Goal: Task Accomplishment & Management: Manage account settings

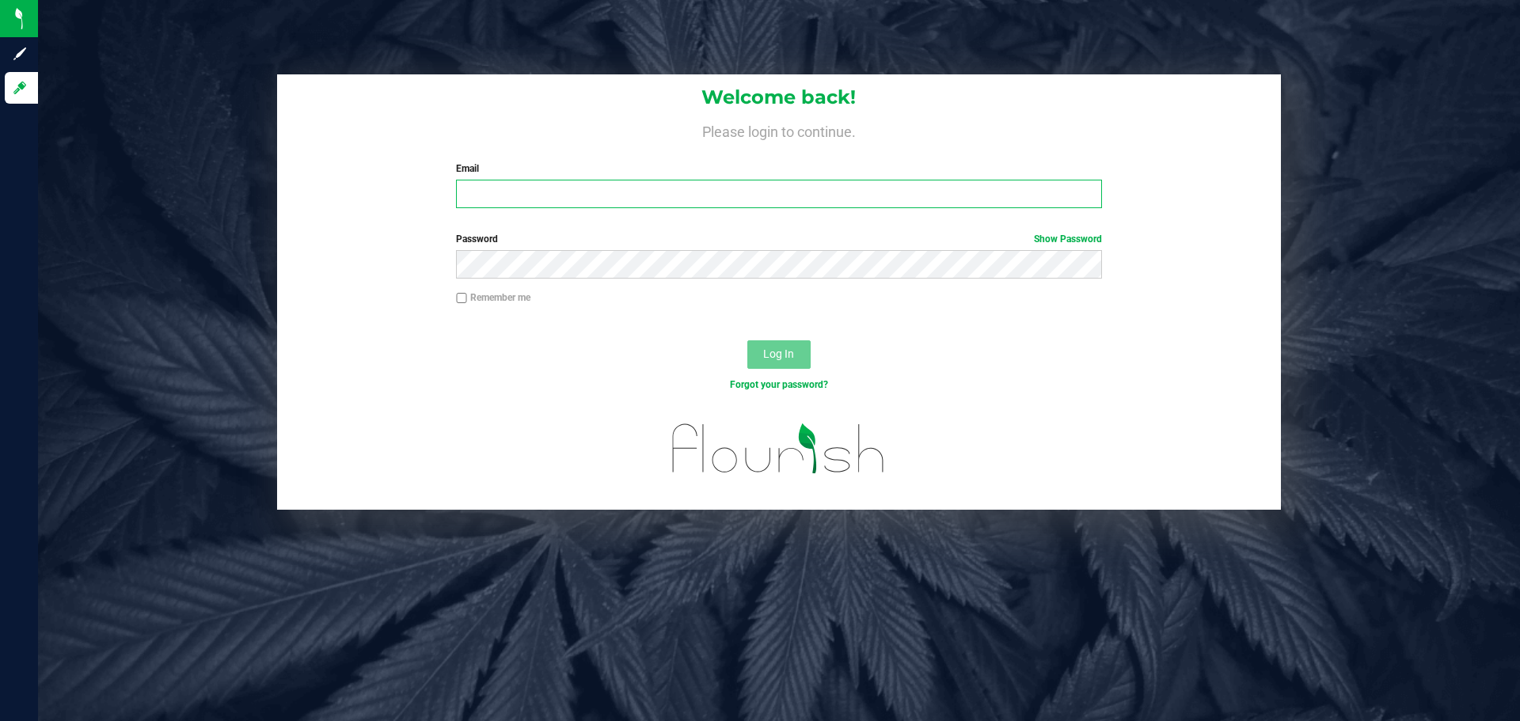
click at [687, 198] on input "Email" at bounding box center [778, 194] width 645 height 29
type input "[EMAIL_ADDRESS][DOMAIN_NAME]"
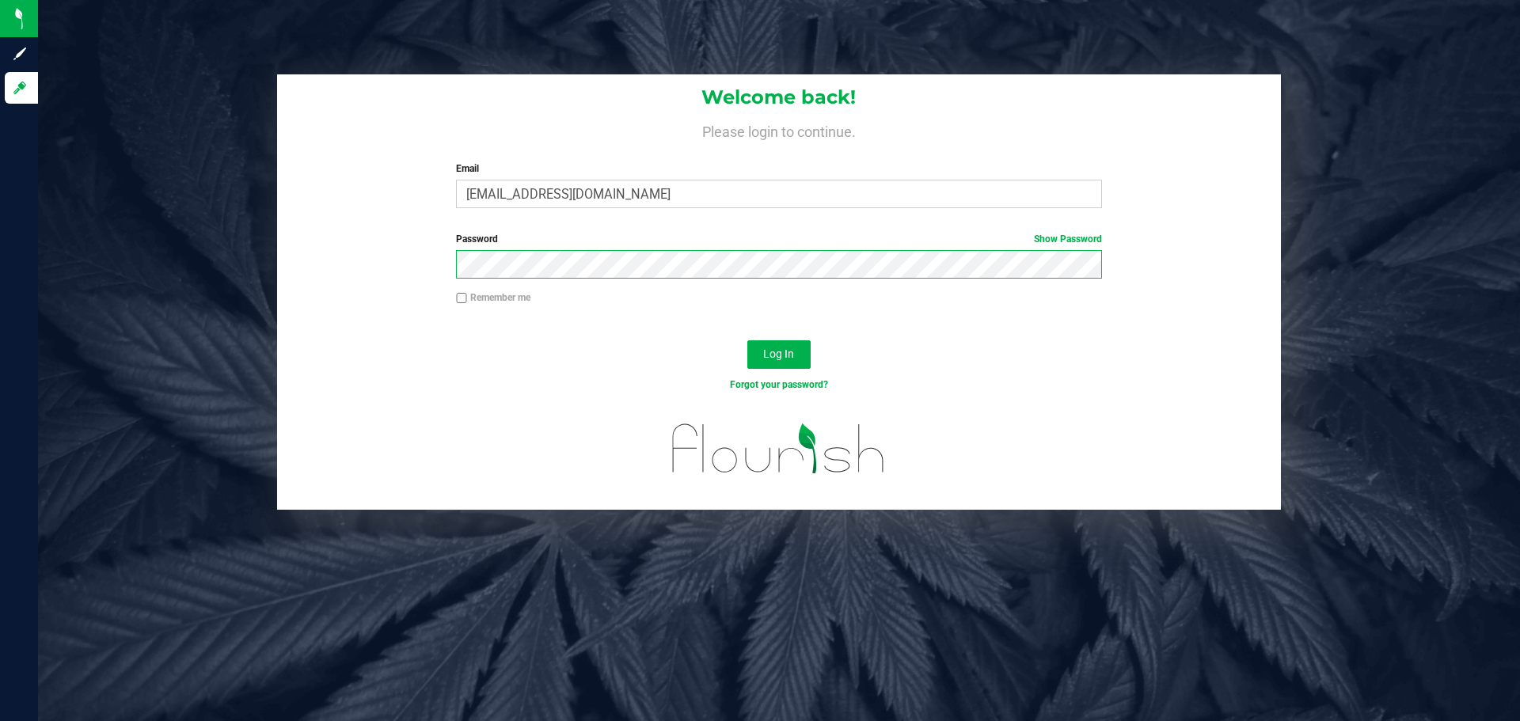
click at [748, 341] on button "Log In" at bounding box center [779, 355] width 63 height 29
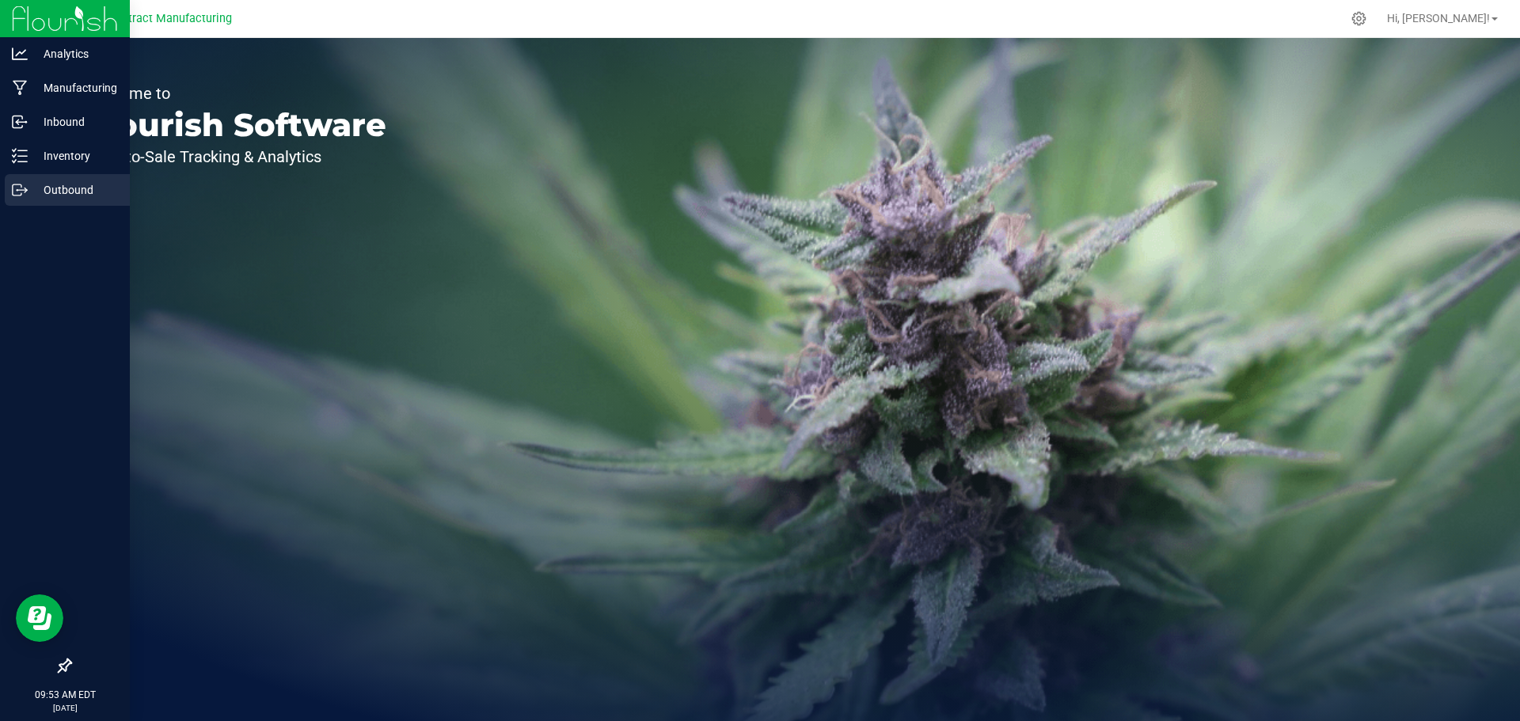
click at [18, 183] on icon at bounding box center [20, 190] width 16 height 16
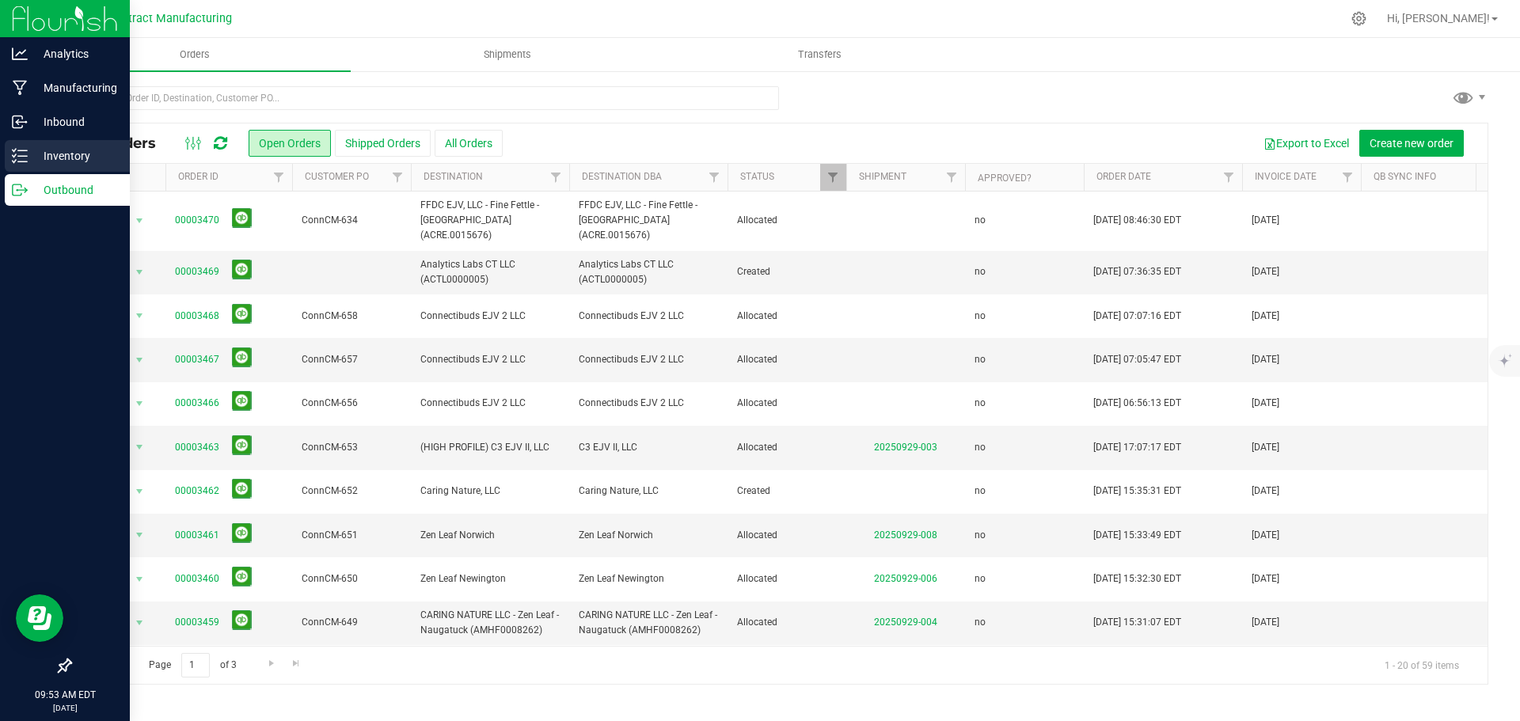
click at [39, 153] on p "Inventory" at bounding box center [75, 156] width 95 height 19
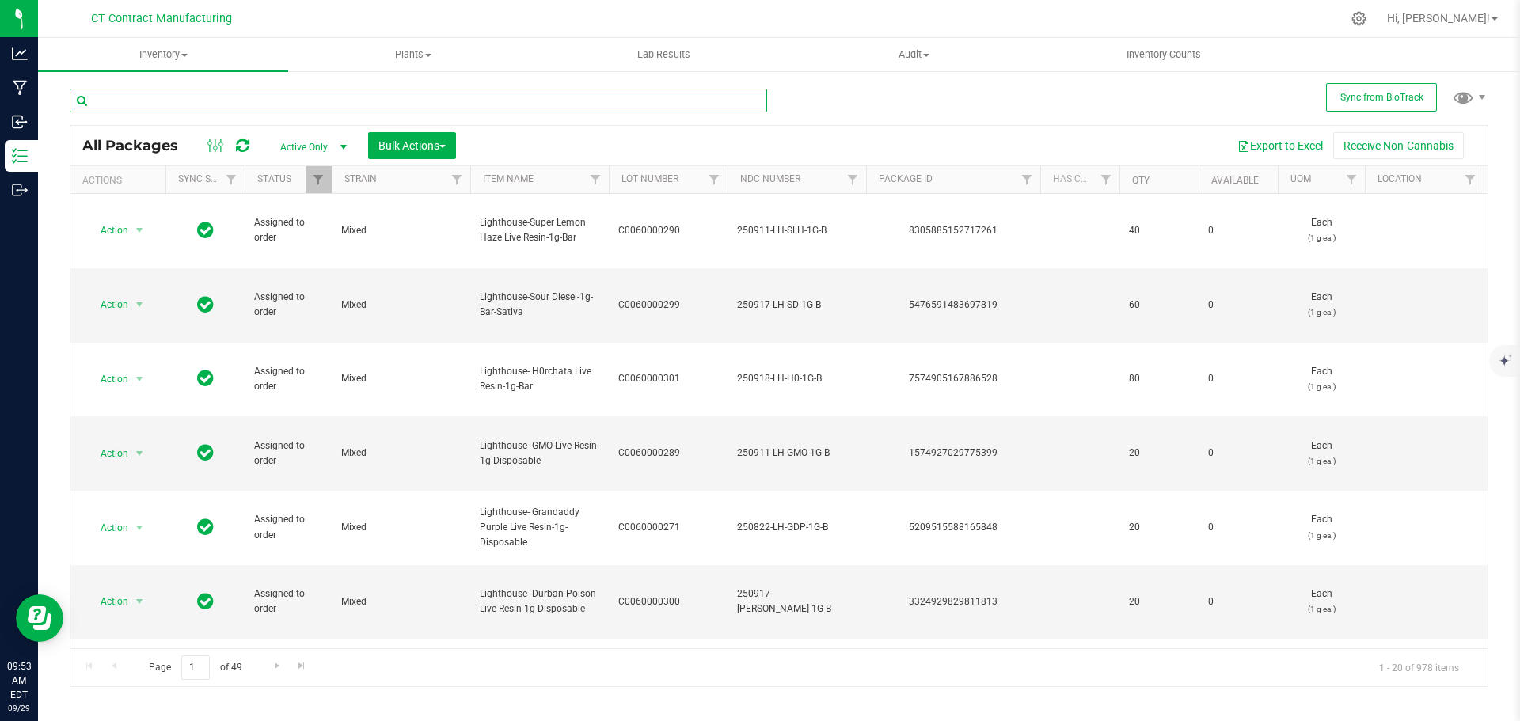
click at [405, 92] on input "text" at bounding box center [419, 101] width 698 height 24
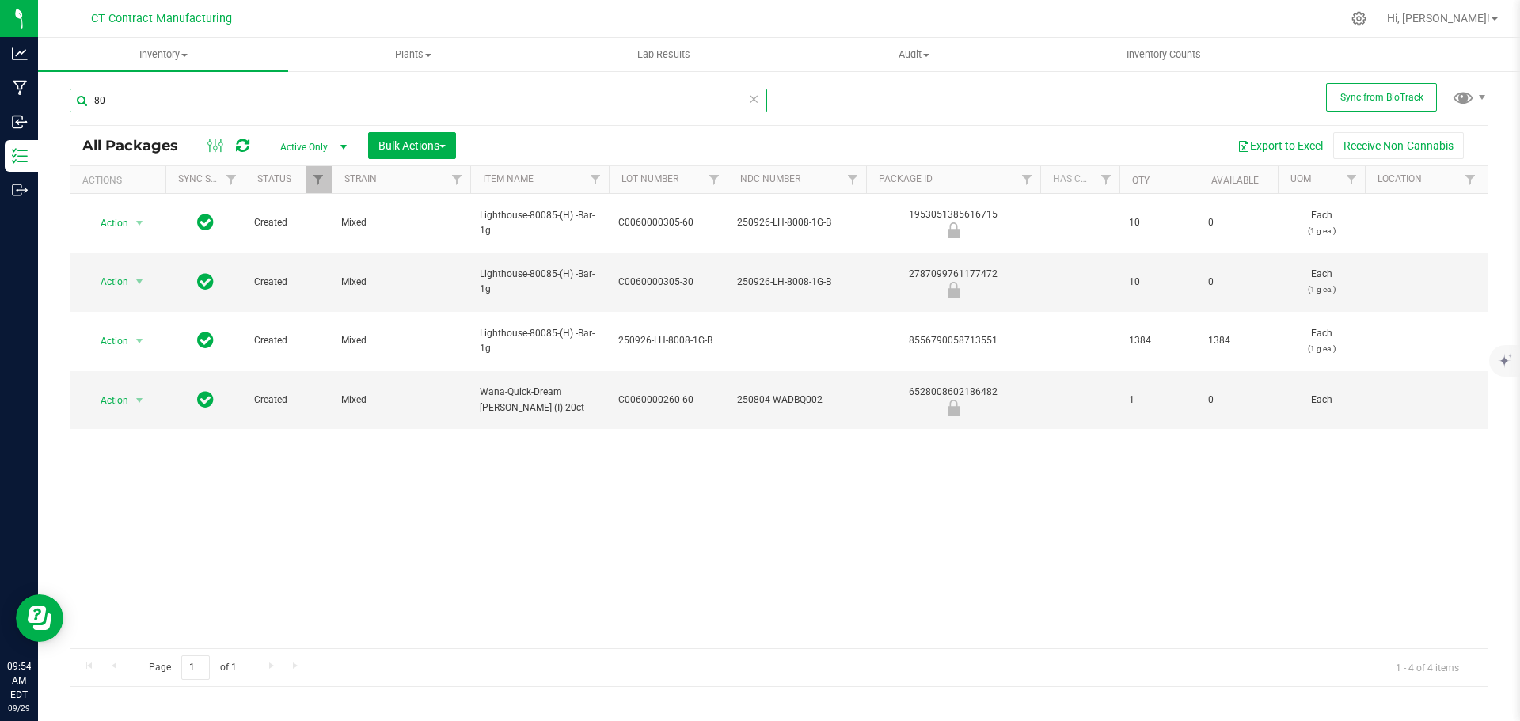
type input "8"
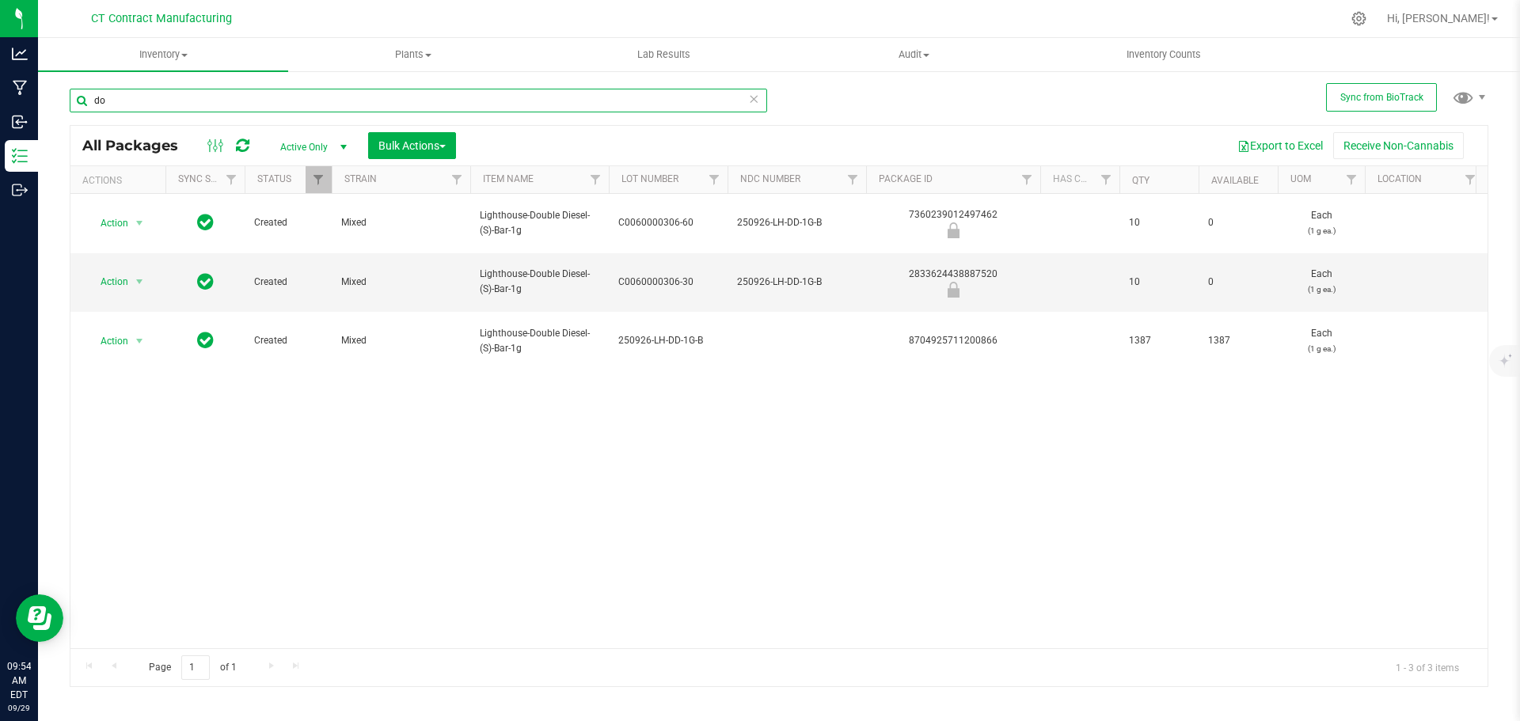
type input "d"
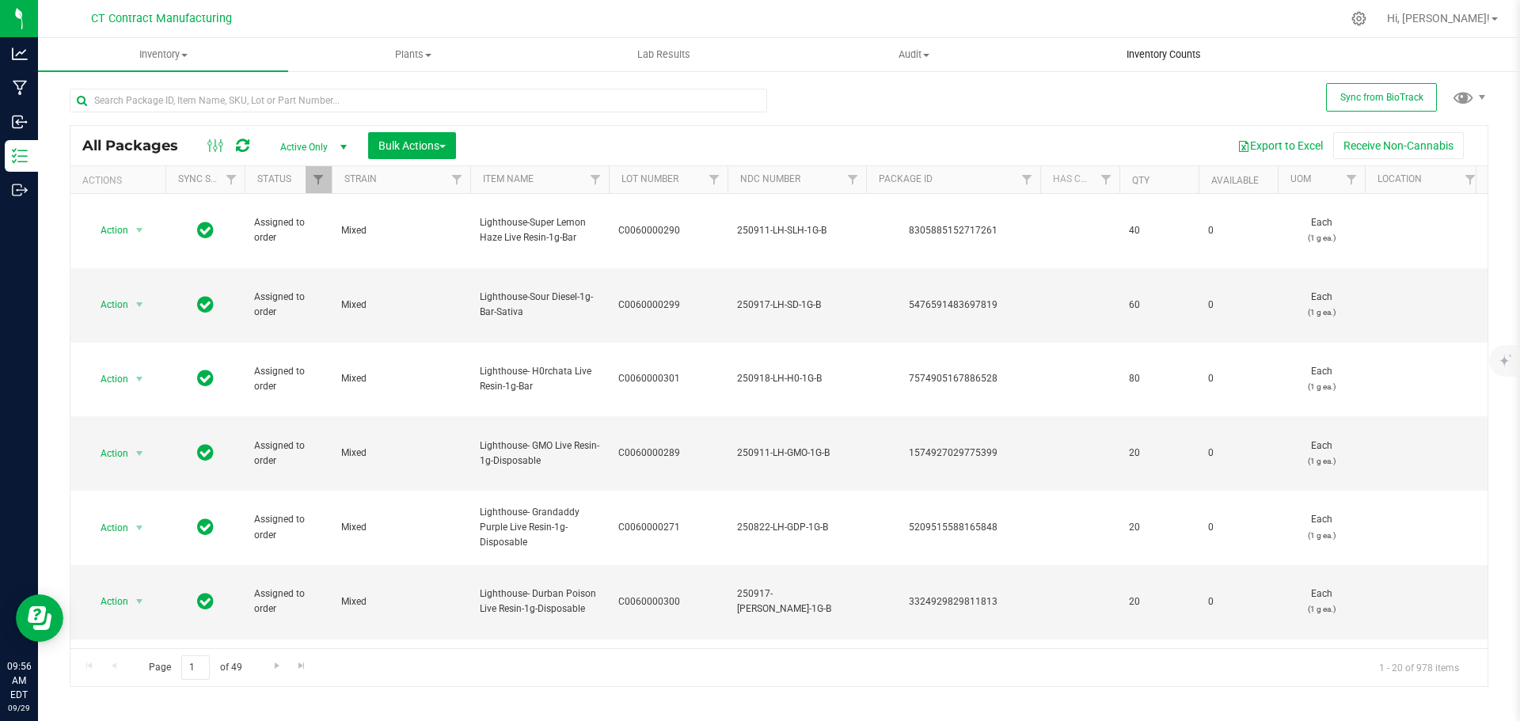
click at [1160, 47] on uib-tab-heading "Inventory Counts" at bounding box center [1164, 55] width 249 height 32
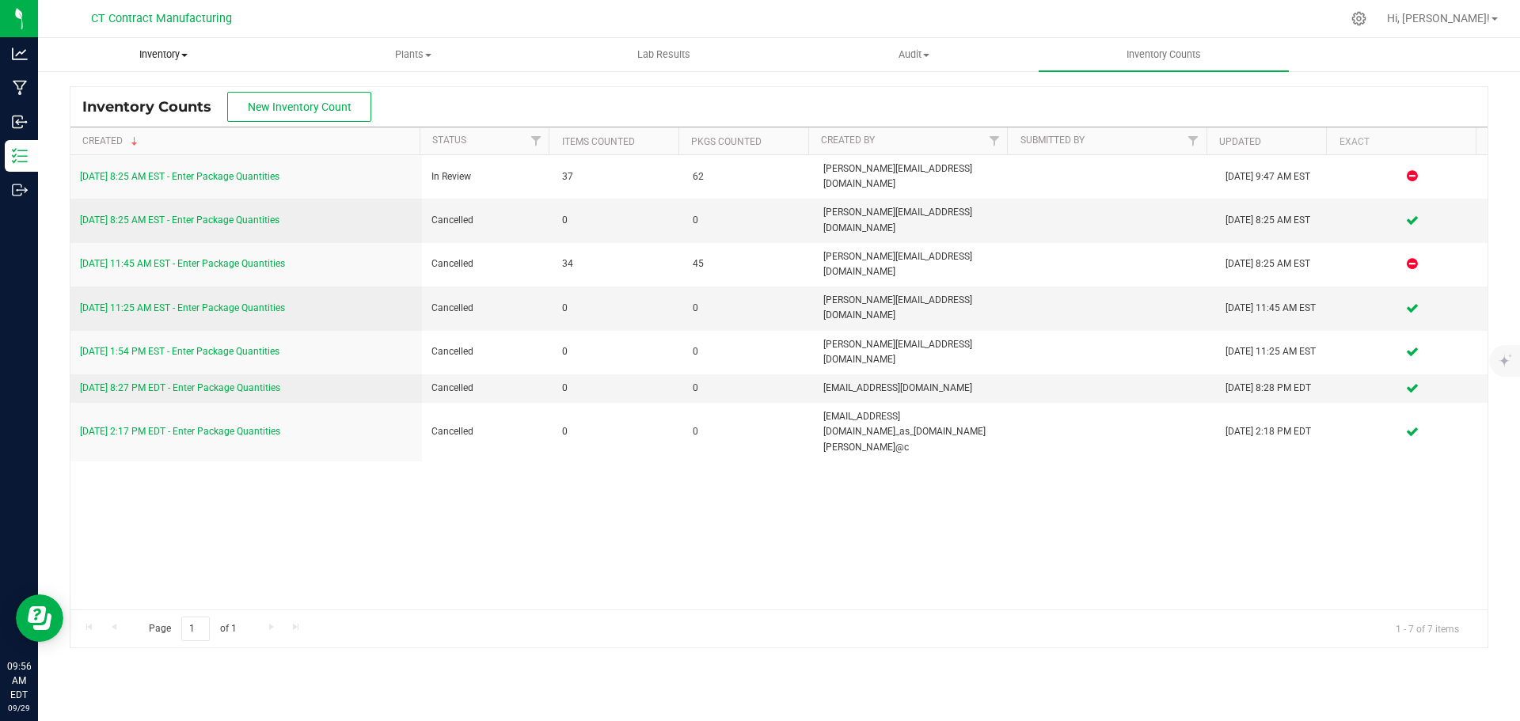
click at [169, 53] on span "Inventory" at bounding box center [163, 55] width 249 height 14
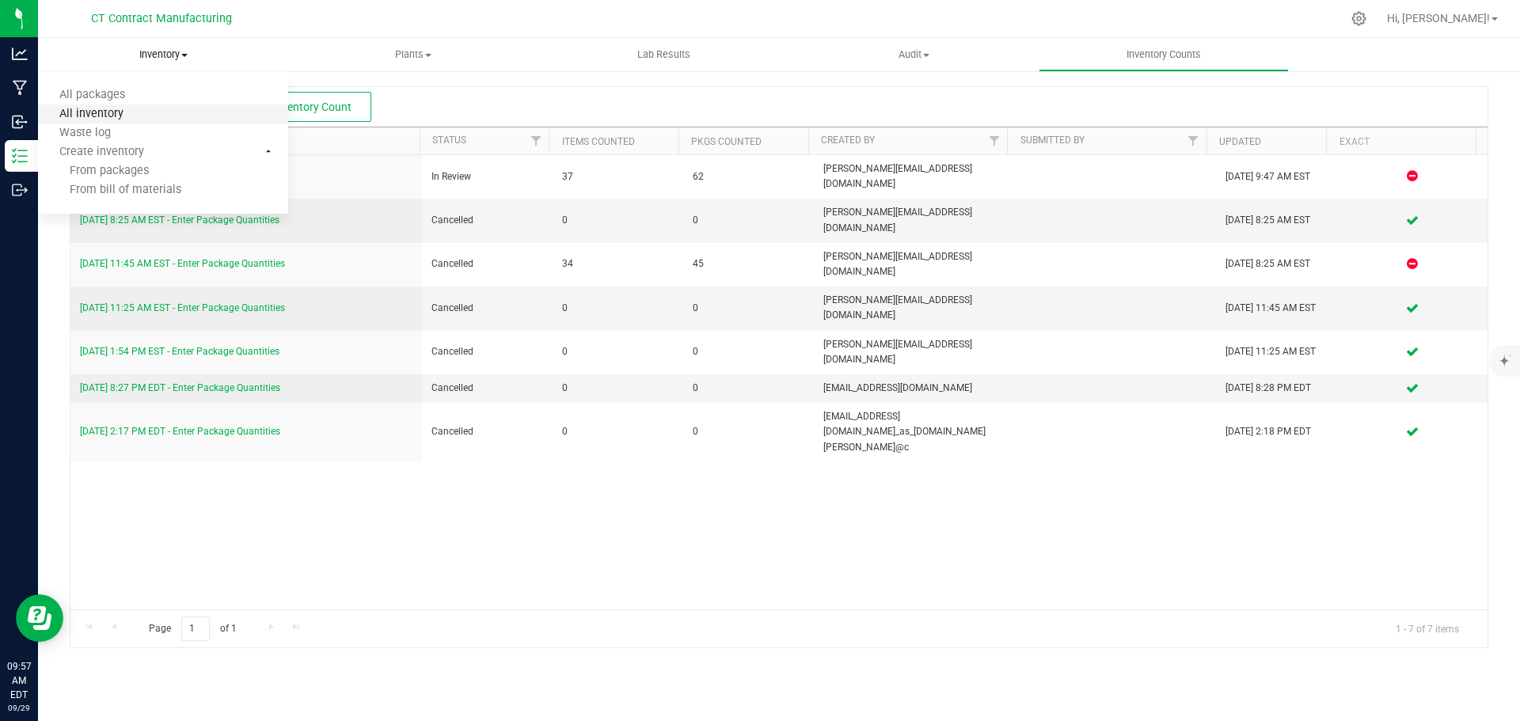
click at [125, 116] on span "All inventory" at bounding box center [91, 114] width 107 height 13
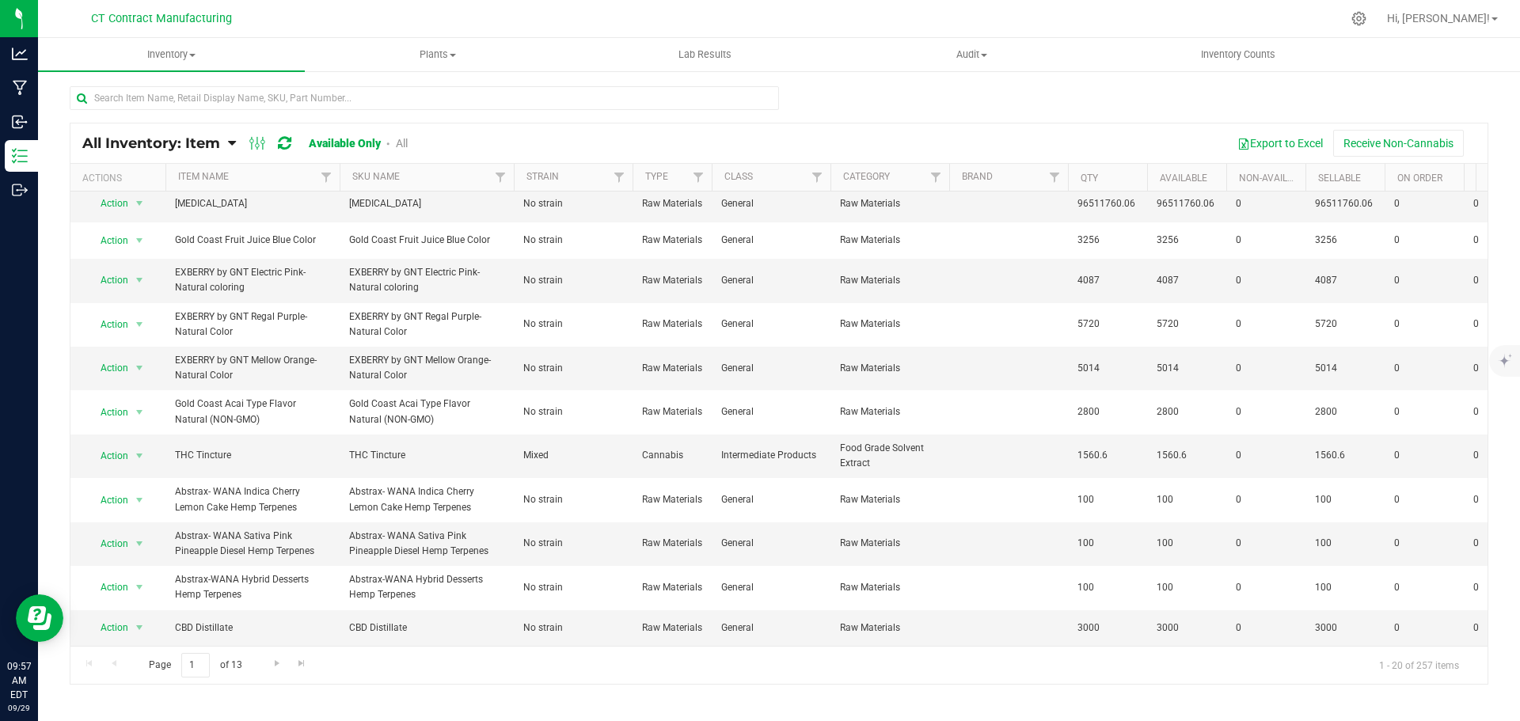
scroll to position [383, 0]
click at [272, 661] on span "Go to the next page" at bounding box center [277, 663] width 13 height 13
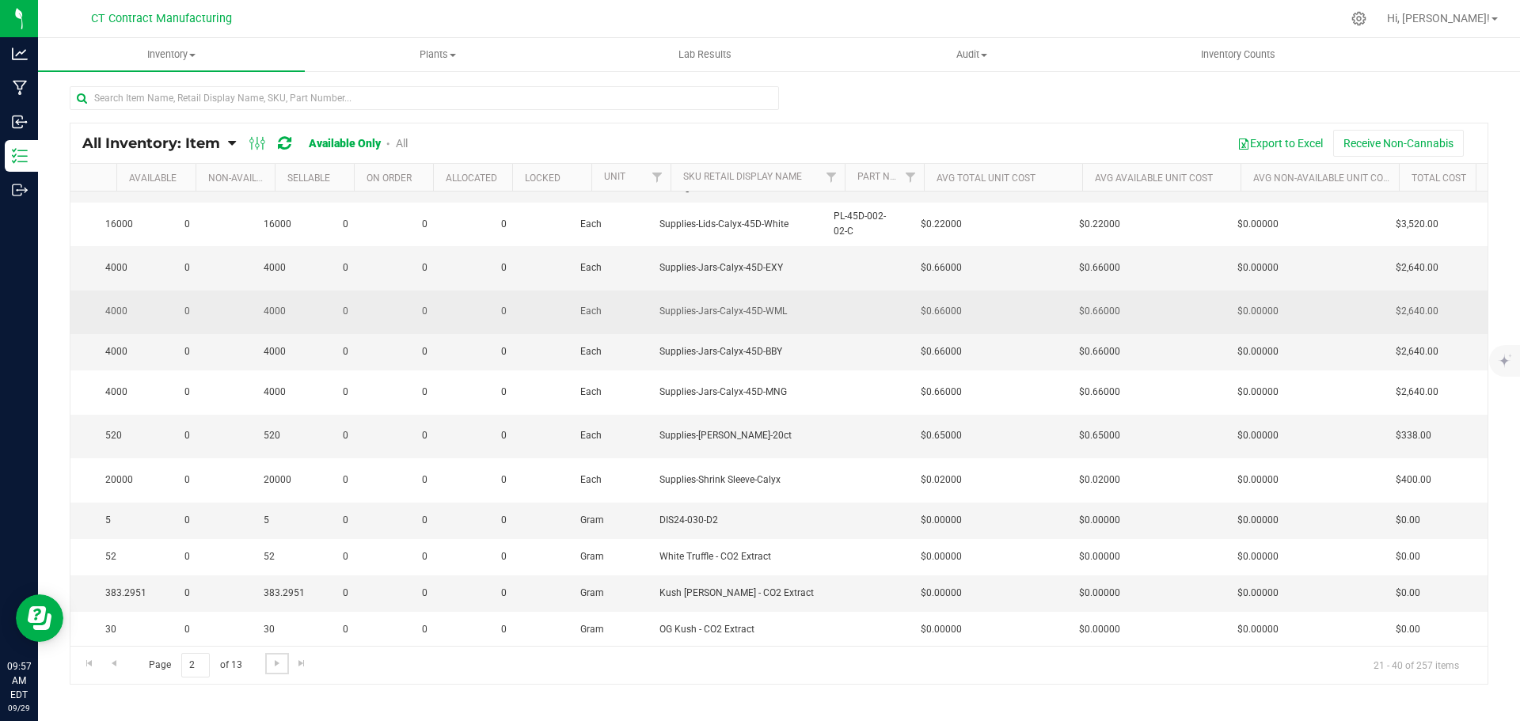
scroll to position [0, 1052]
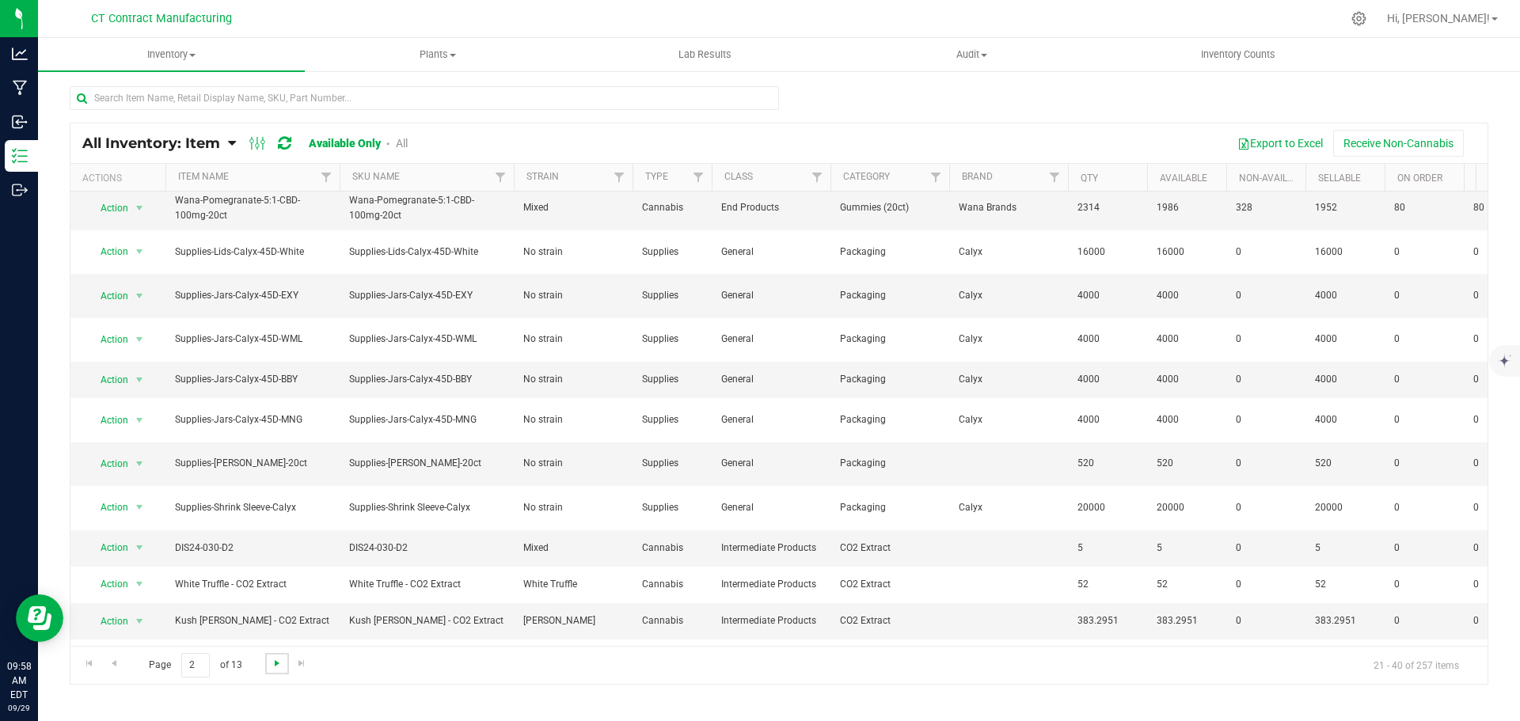
click at [274, 660] on span "Go to the next page" at bounding box center [277, 663] width 13 height 13
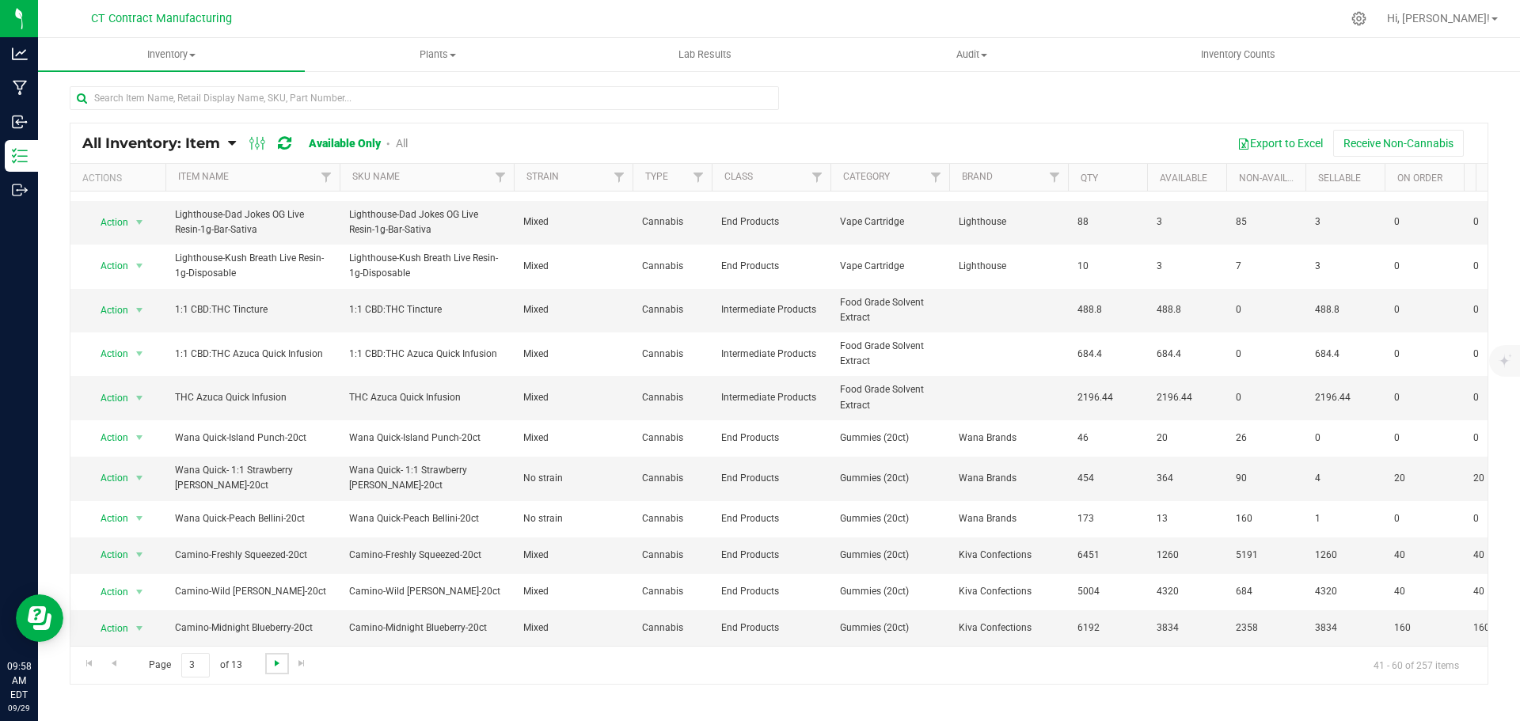
click at [281, 663] on span "Go to the next page" at bounding box center [277, 663] width 13 height 13
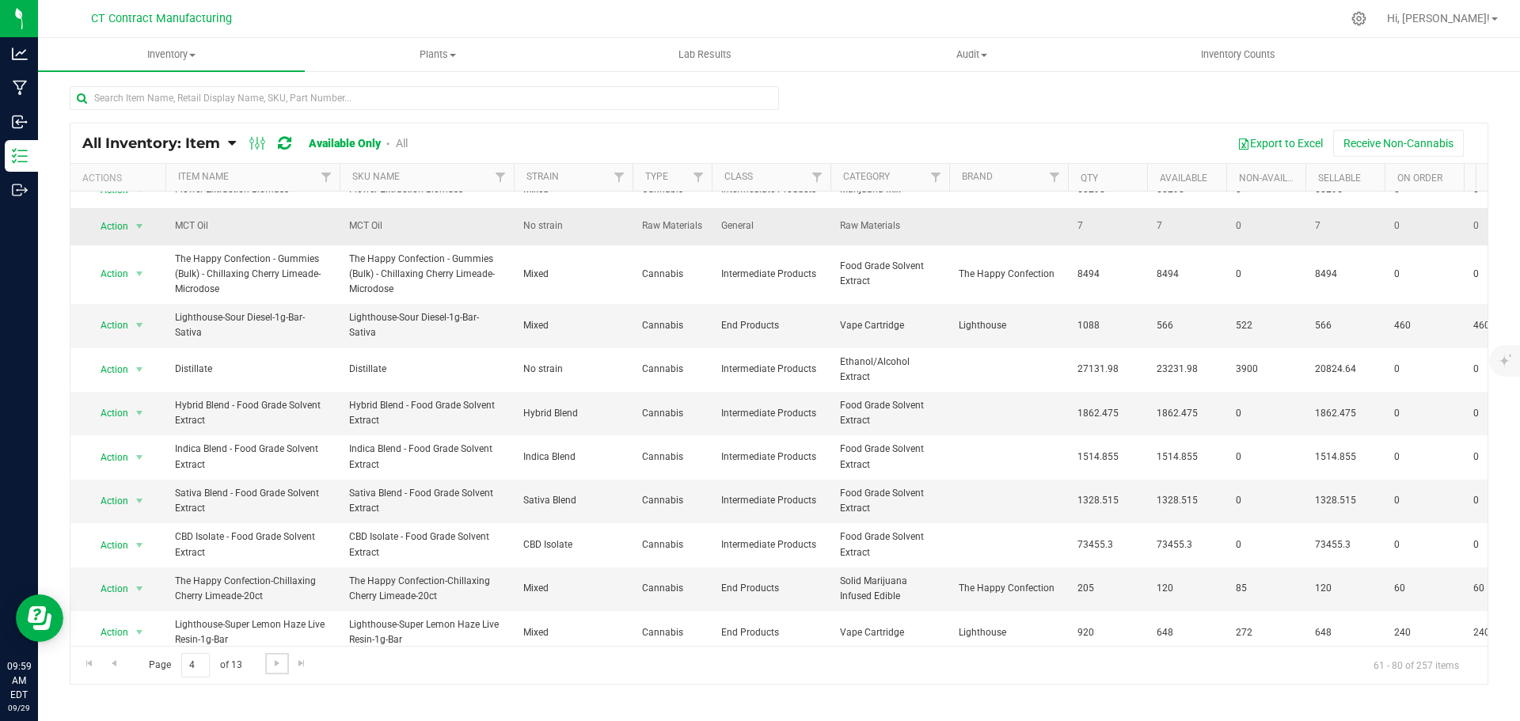
scroll to position [384, 0]
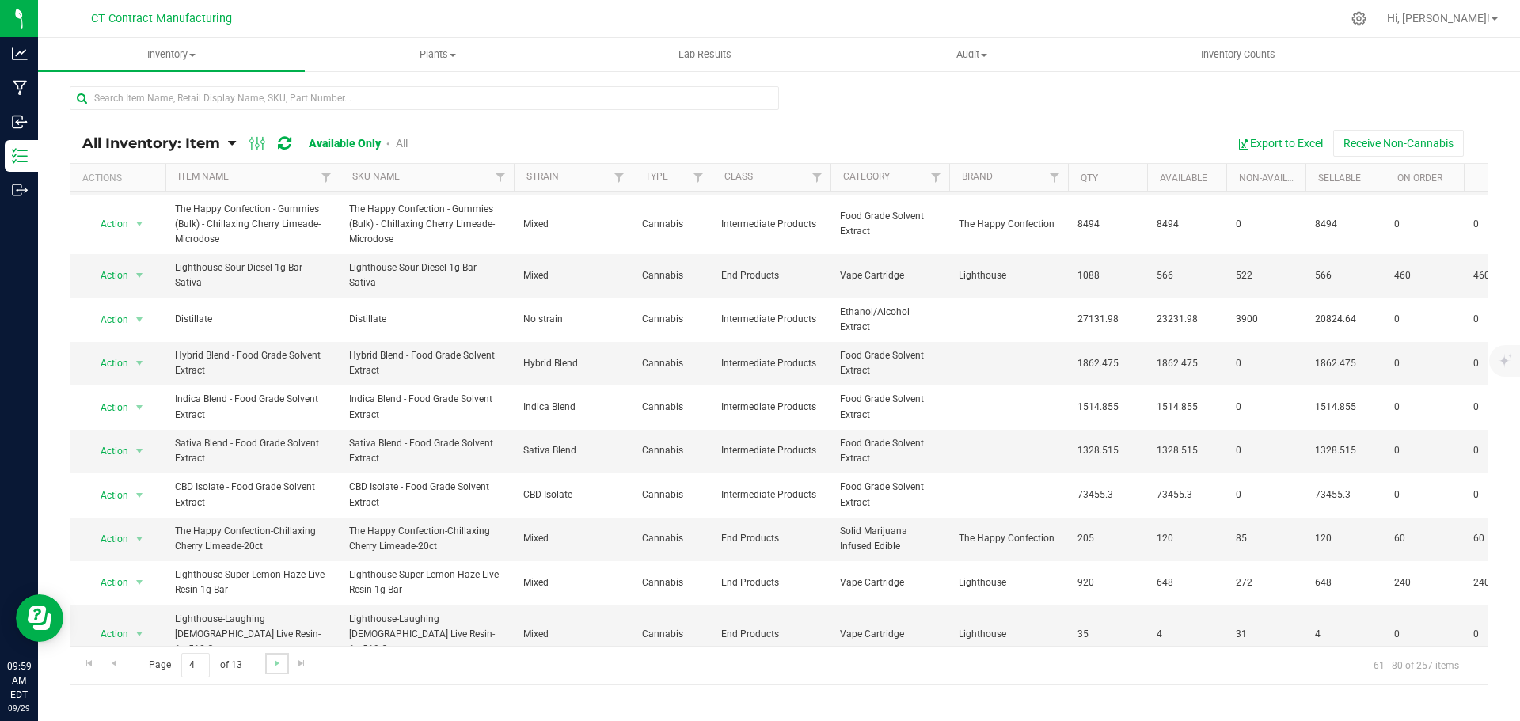
click at [277, 672] on link "Go to the next page" at bounding box center [276, 663] width 23 height 21
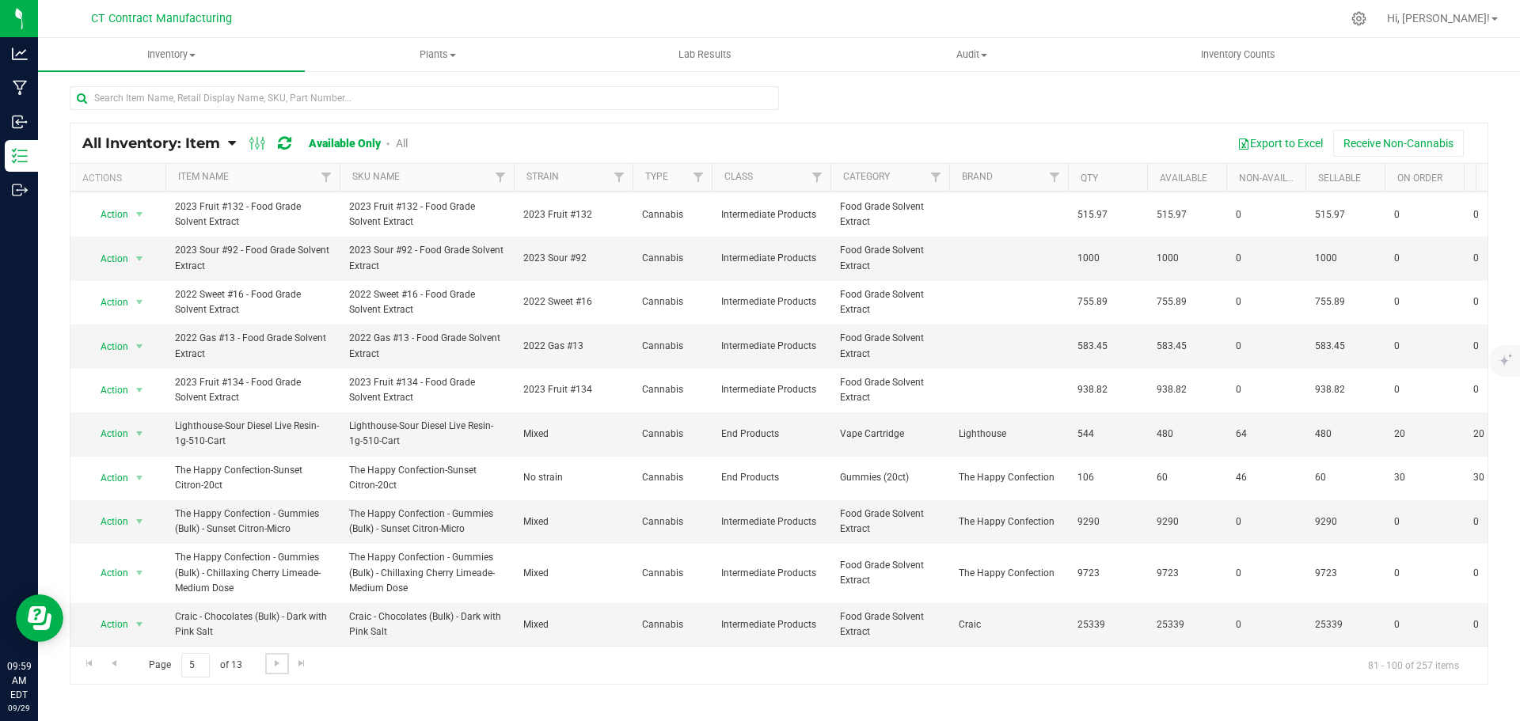
scroll to position [450, 0]
click at [278, 668] on span "Go to the next page" at bounding box center [277, 663] width 13 height 13
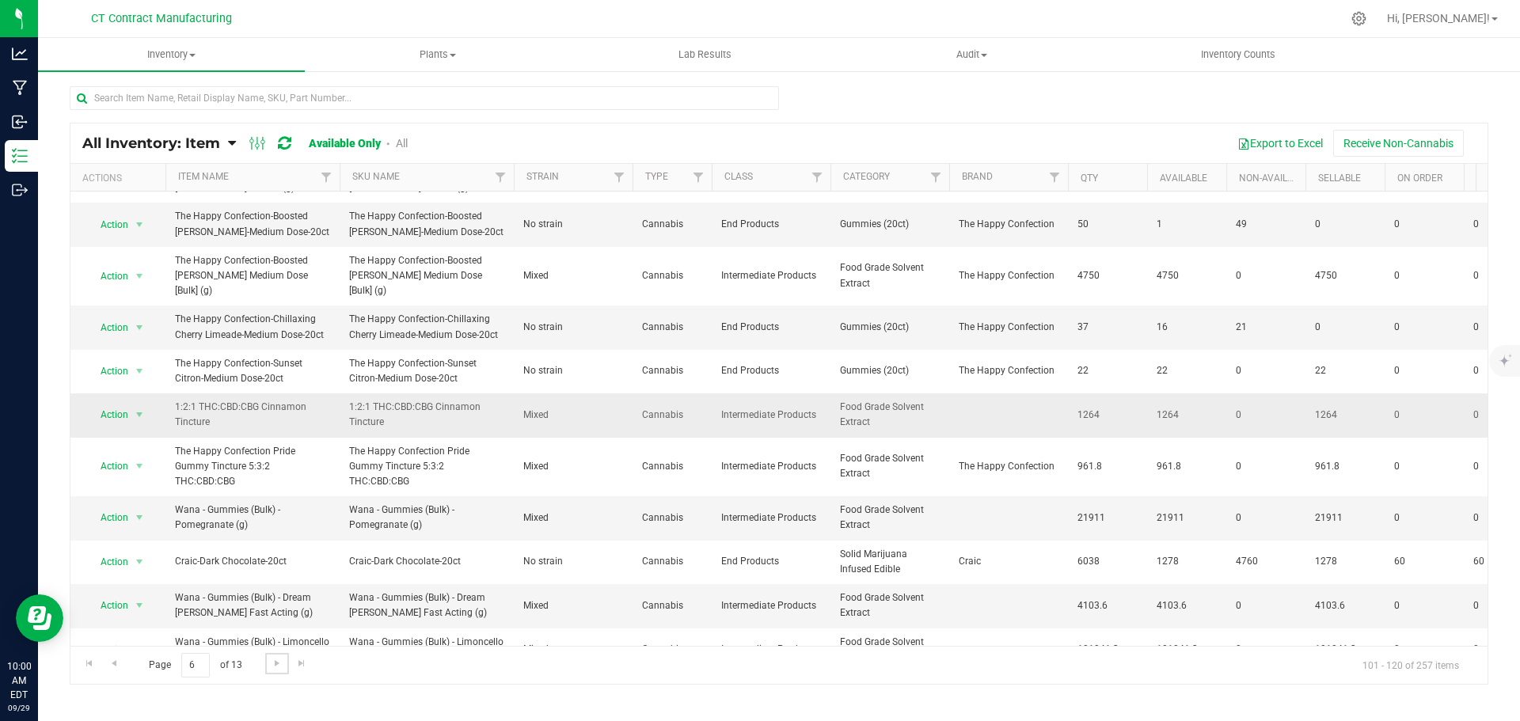
scroll to position [138, 0]
